Goal: Find specific page/section: Find specific page/section

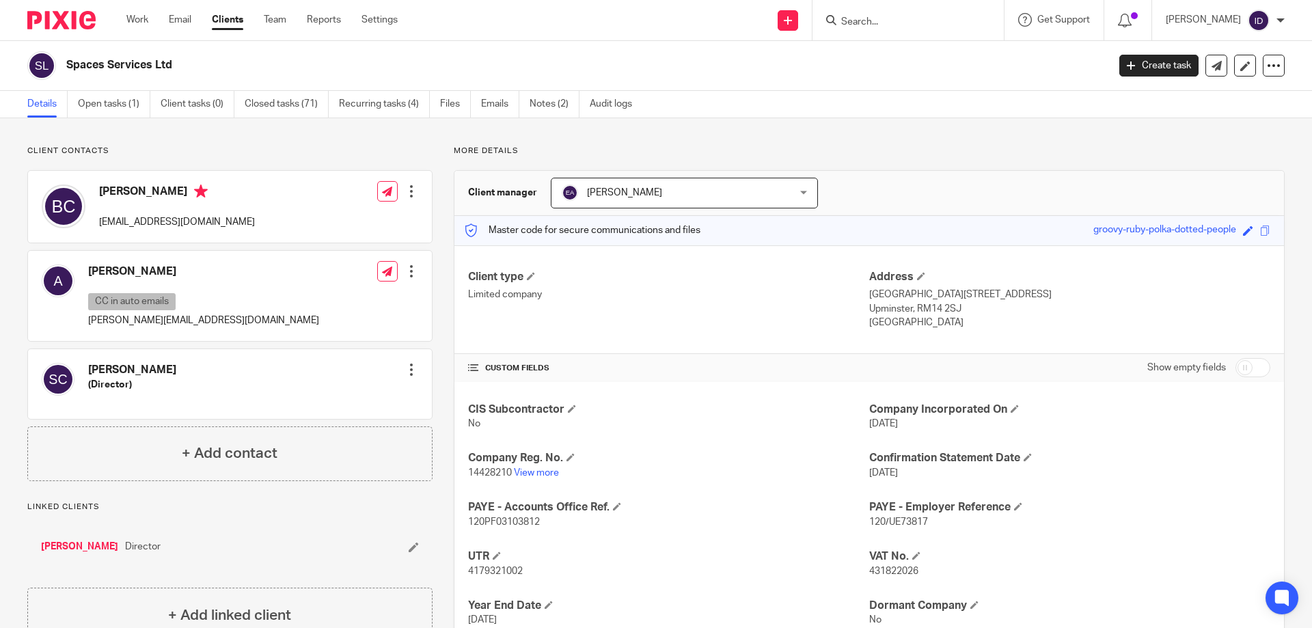
drag, startPoint x: 0, startPoint y: 0, endPoint x: 918, endPoint y: 28, distance: 918.4
click at [919, 28] on input "Search" at bounding box center [901, 22] width 123 height 12
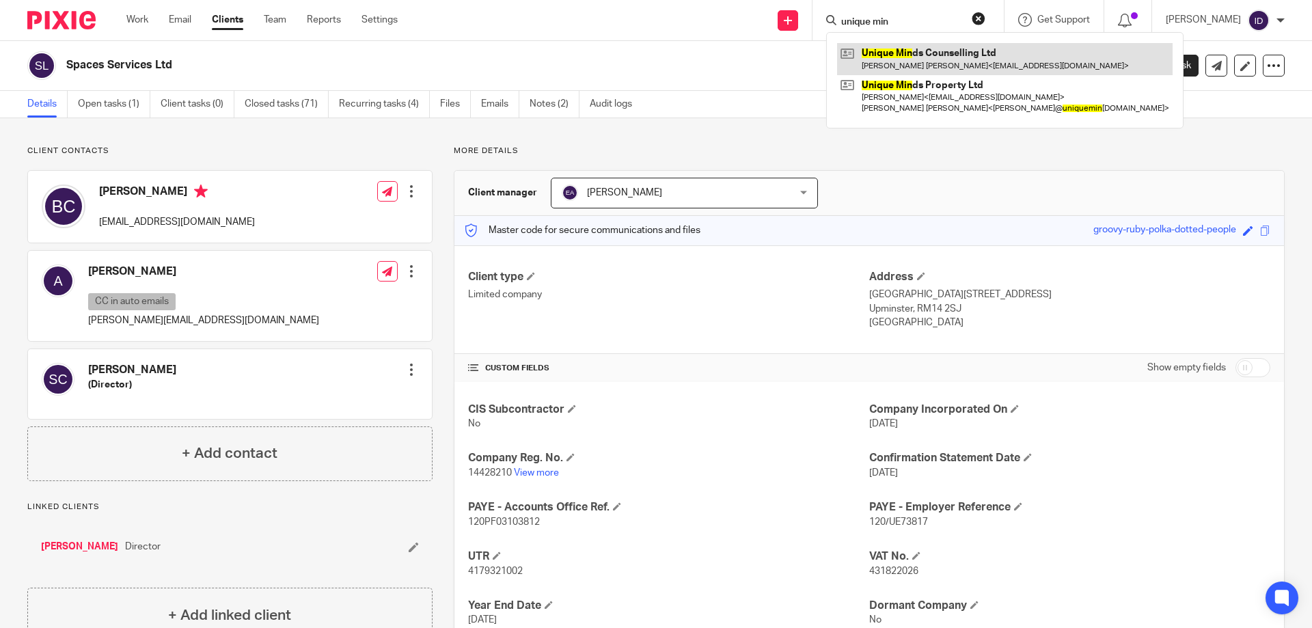
type input "unique min"
click at [956, 60] on link at bounding box center [1005, 58] width 336 height 31
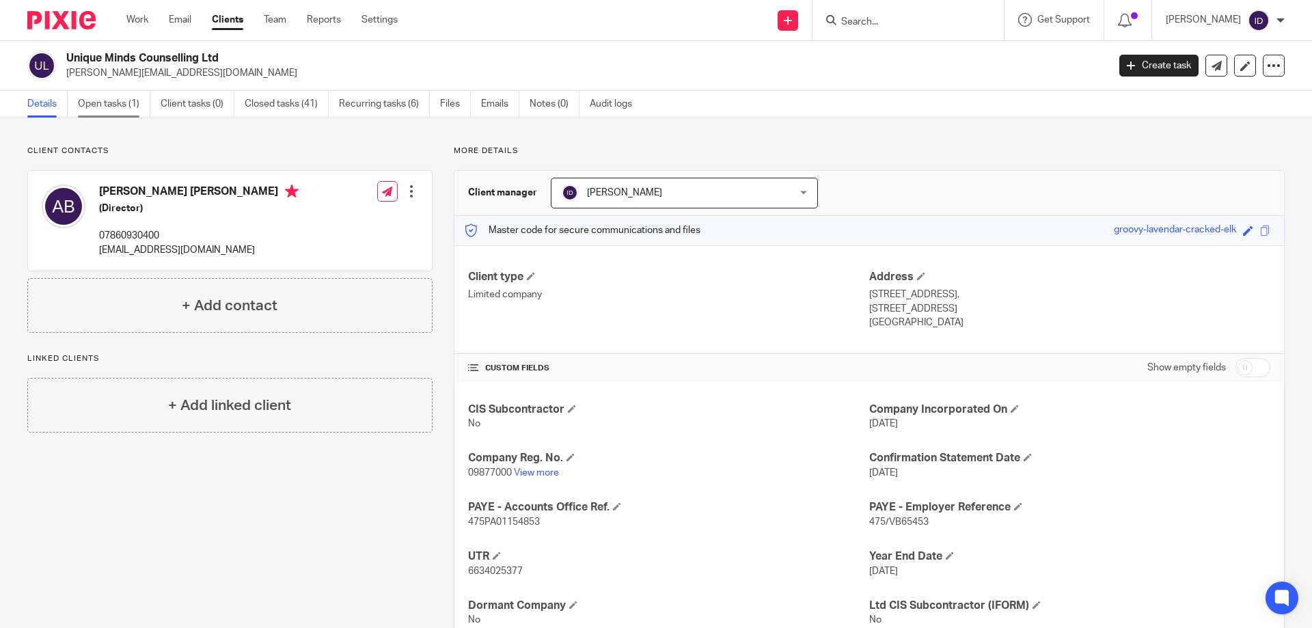
click at [115, 105] on link "Open tasks (1)" at bounding box center [114, 104] width 72 height 27
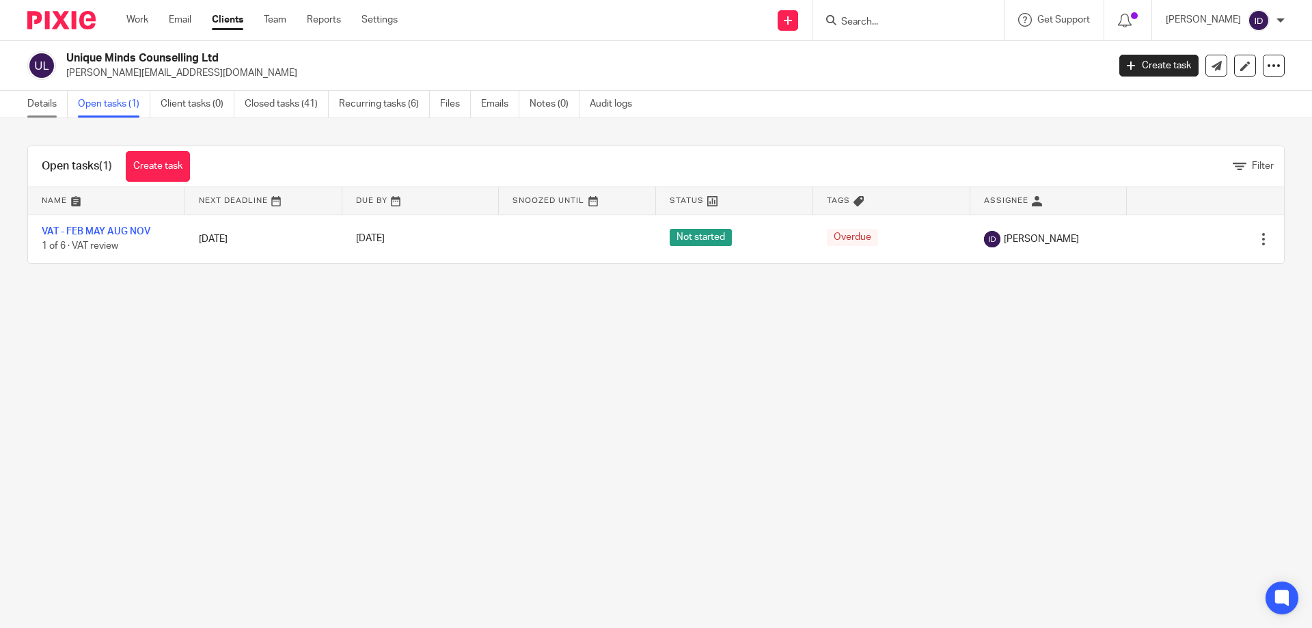
click at [31, 111] on link "Details" at bounding box center [47, 104] width 40 height 27
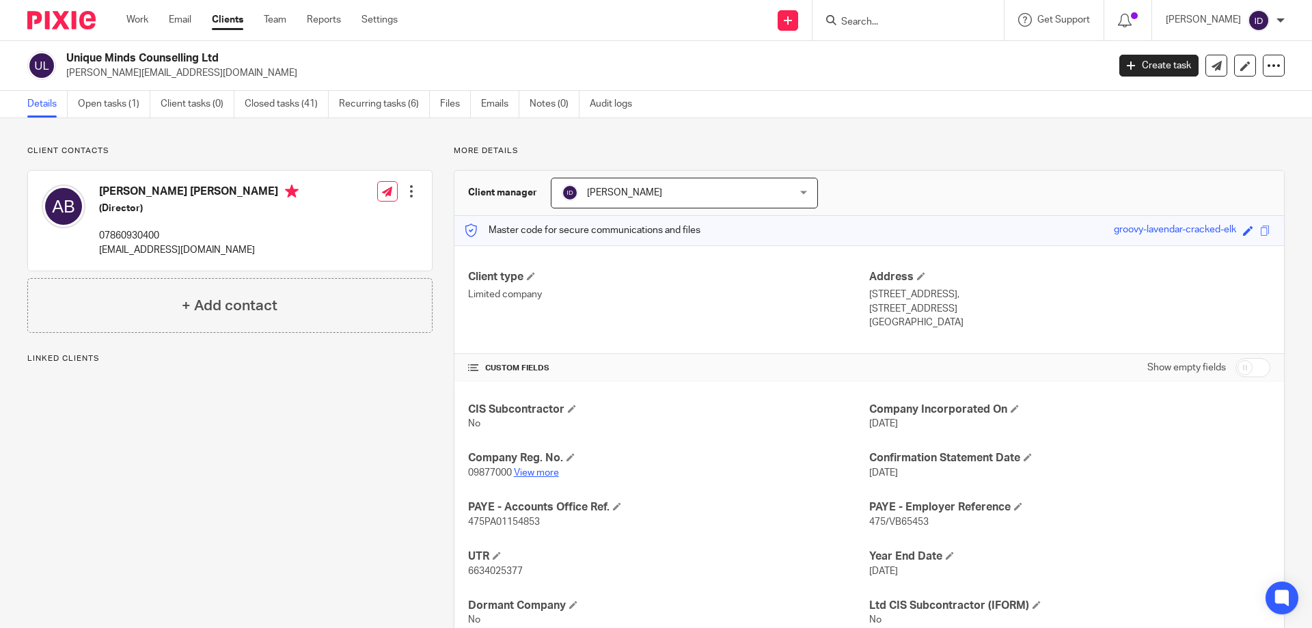
click at [549, 473] on link "View more" at bounding box center [536, 473] width 45 height 10
click at [939, 20] on input "Search" at bounding box center [901, 22] width 123 height 12
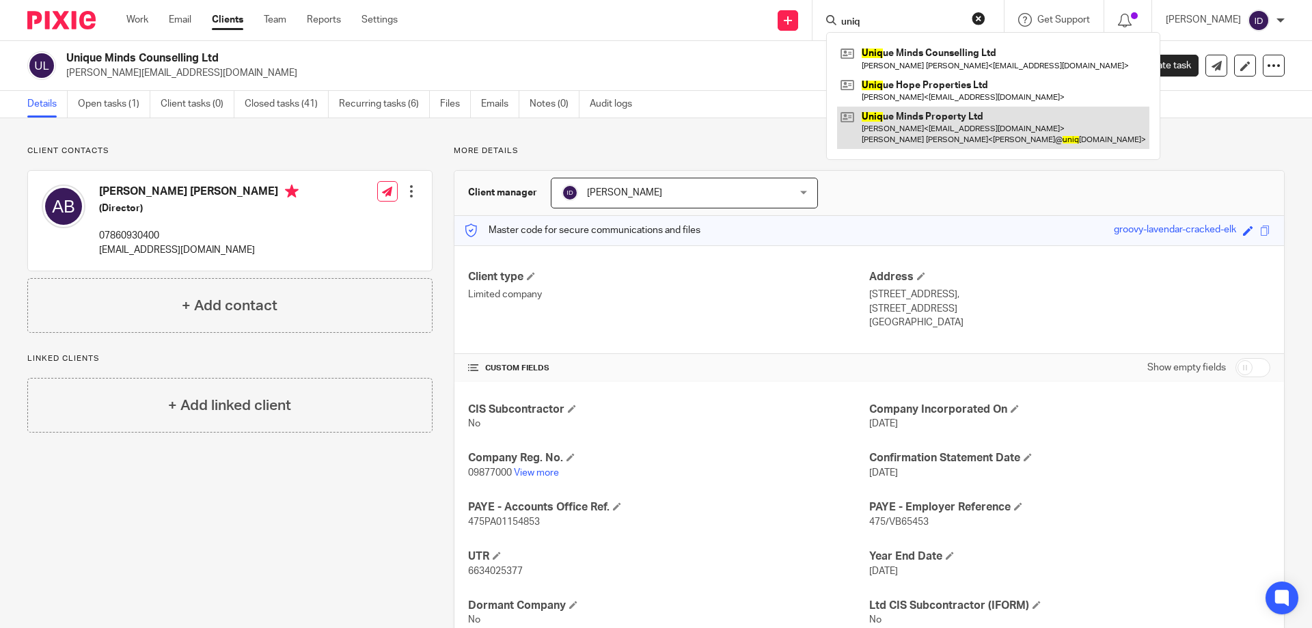
type input "uniq"
click at [919, 137] on link at bounding box center [993, 128] width 312 height 42
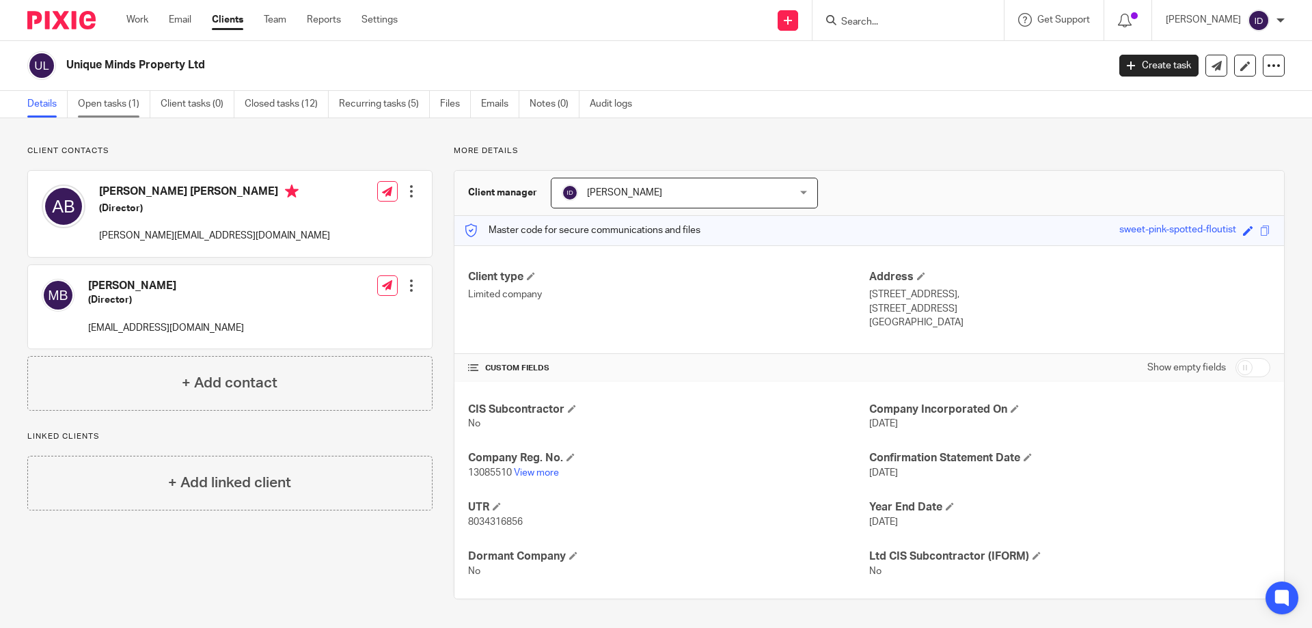
click at [101, 109] on link "Open tasks (1)" at bounding box center [114, 104] width 72 height 27
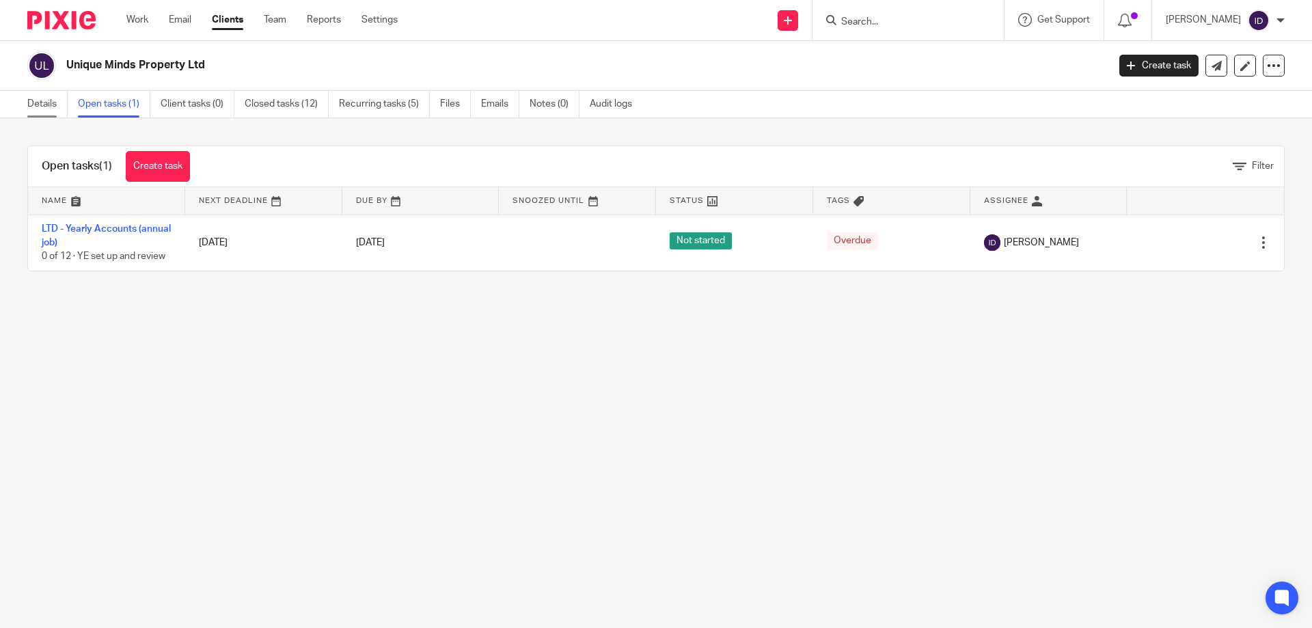
click at [43, 109] on link "Details" at bounding box center [47, 104] width 40 height 27
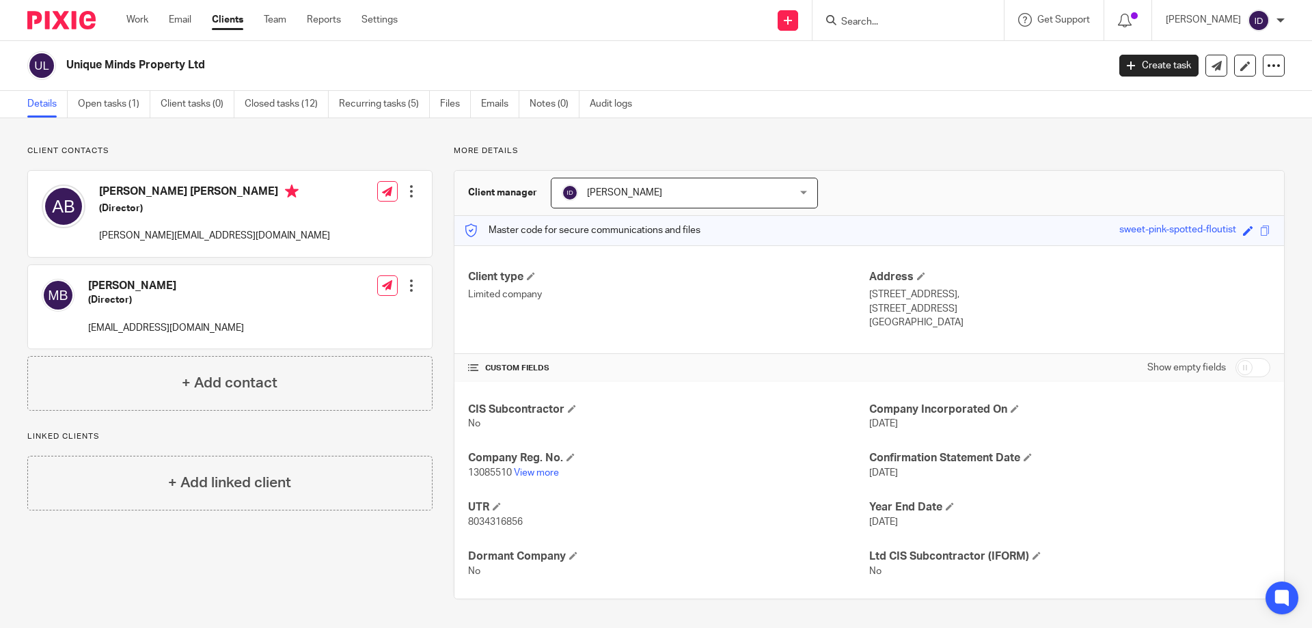
drag, startPoint x: 68, startPoint y: 64, endPoint x: 184, endPoint y: 64, distance: 116.2
click at [184, 64] on h2 "Unique Minds Property Ltd" at bounding box center [479, 65] width 826 height 14
copy h2 "Unique Minds Property"
drag, startPoint x: 89, startPoint y: 330, endPoint x: 190, endPoint y: 330, distance: 101.2
click at [190, 330] on p "[EMAIL_ADDRESS][DOMAIN_NAME]" at bounding box center [166, 328] width 156 height 14
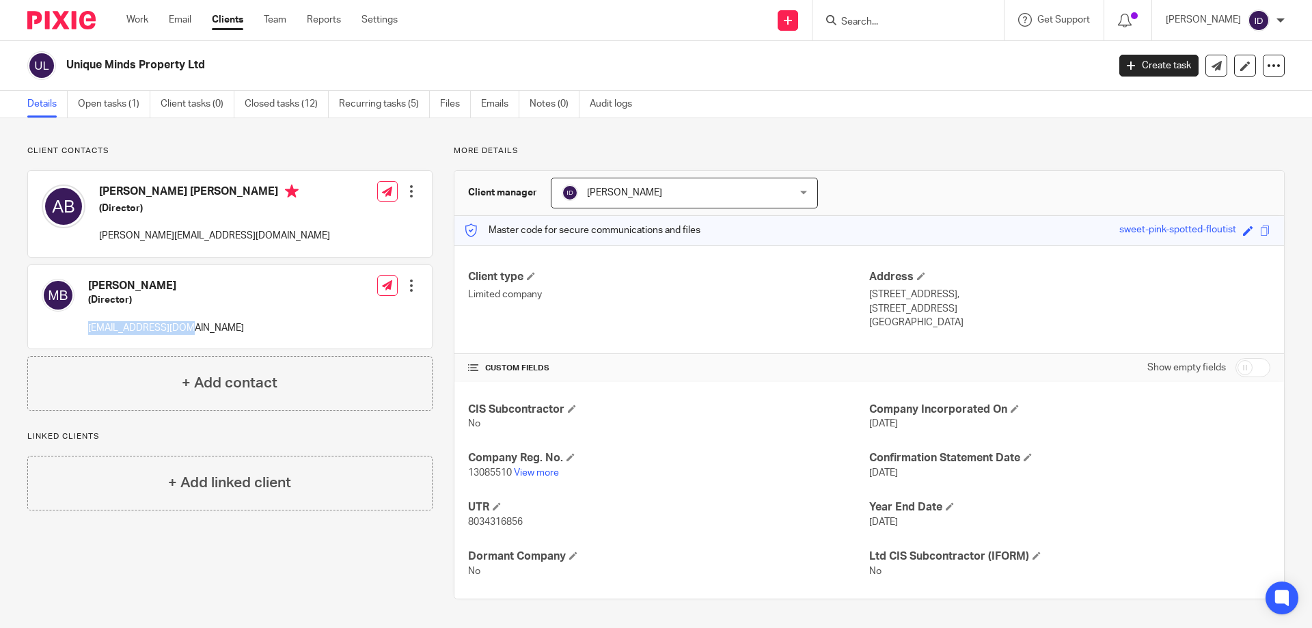
copy p "[EMAIL_ADDRESS][DOMAIN_NAME]"
drag, startPoint x: 66, startPoint y: 67, endPoint x: 212, endPoint y: 67, distance: 145.6
click at [212, 67] on div "Unique Minds Property Ltd" at bounding box center [563, 65] width 1072 height 29
copy h2 "Unique Minds Property Ltd"
